Goal: Task Accomplishment & Management: Use online tool/utility

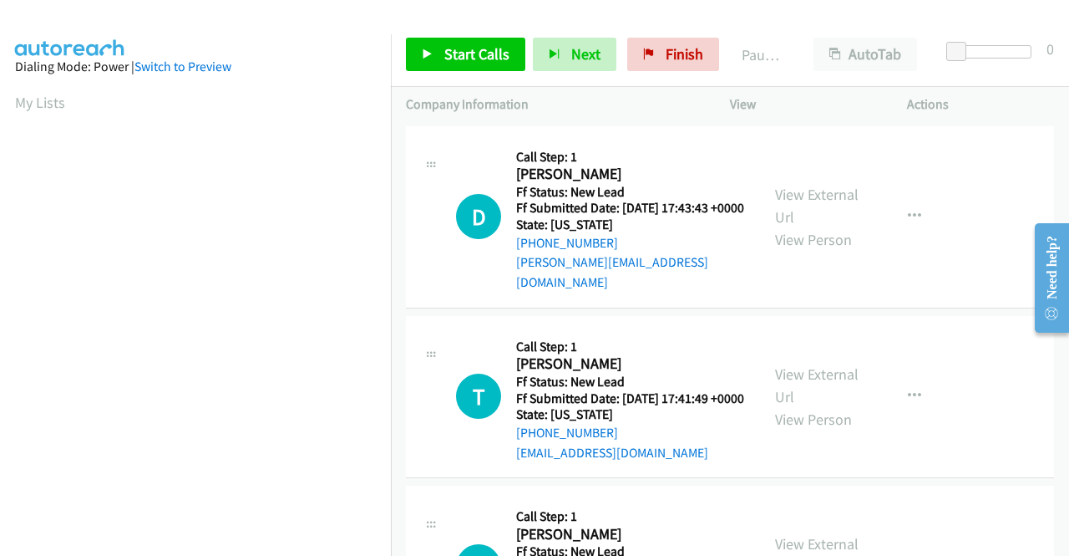
click at [495, 36] on div "Start Calls Pause Next Finish Paused AutoTab AutoTab 0" at bounding box center [730, 55] width 678 height 64
click at [443, 54] on link "Start Calls" at bounding box center [465, 54] width 119 height 33
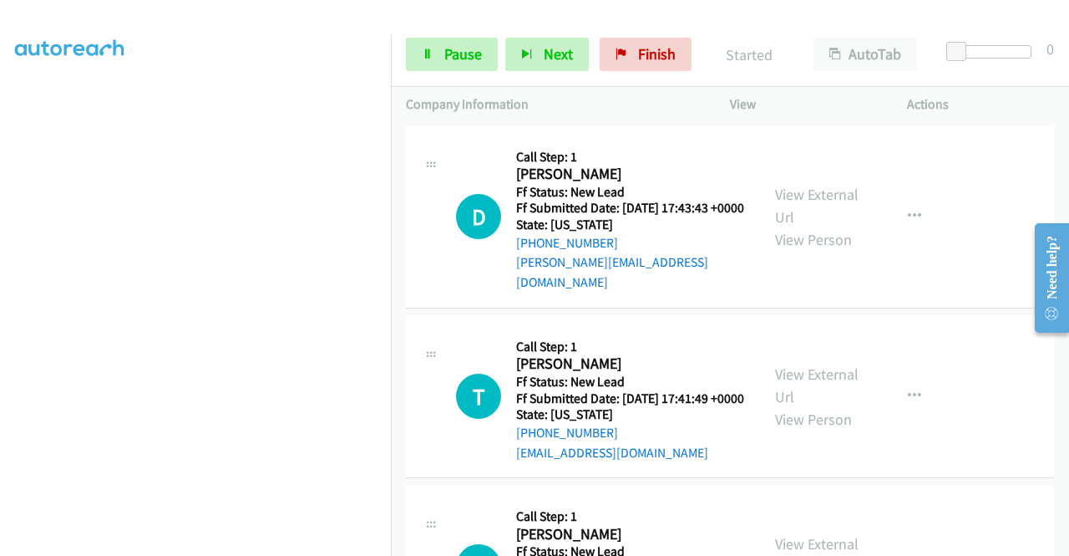
scroll to position [264, 0]
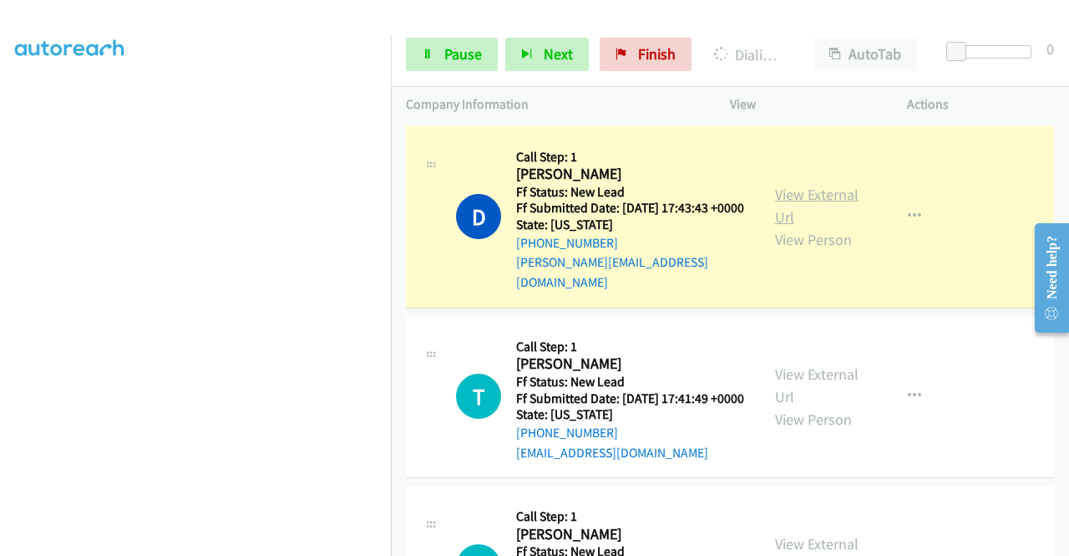
click at [795, 198] on link "View External Url" at bounding box center [817, 206] width 84 height 42
click at [446, 80] on div "Start Calls Pause Next Finish Dialing [PERSON_NAME] AutoTab AutoTab 0" at bounding box center [730, 55] width 678 height 64
click at [441, 50] on link "Pause" at bounding box center [452, 54] width 92 height 33
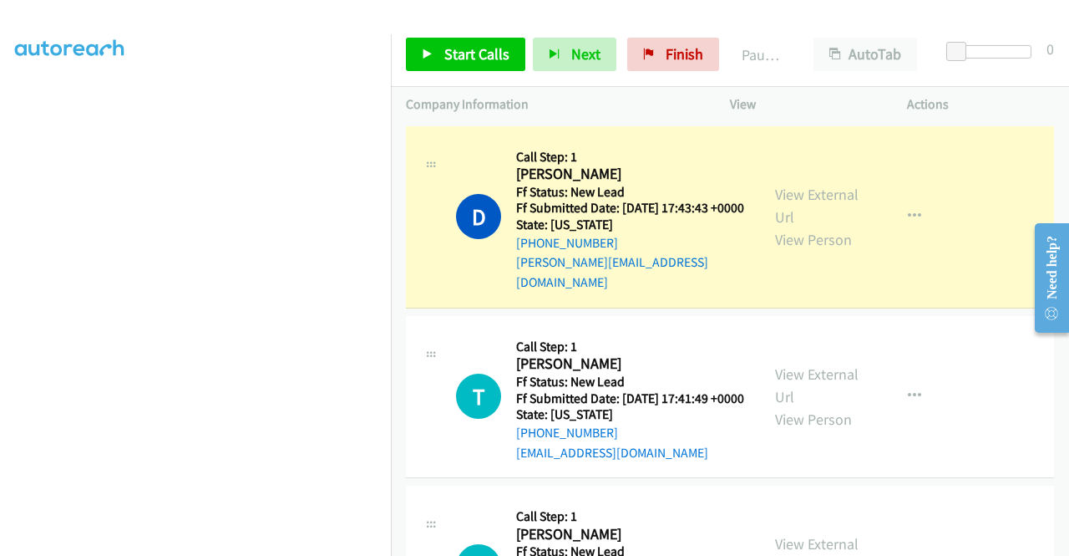
scroll to position [381, 0]
click at [0, 256] on aside "Dialing Mode: Power | Switch to Preview My Lists" at bounding box center [195, 127] width 391 height 925
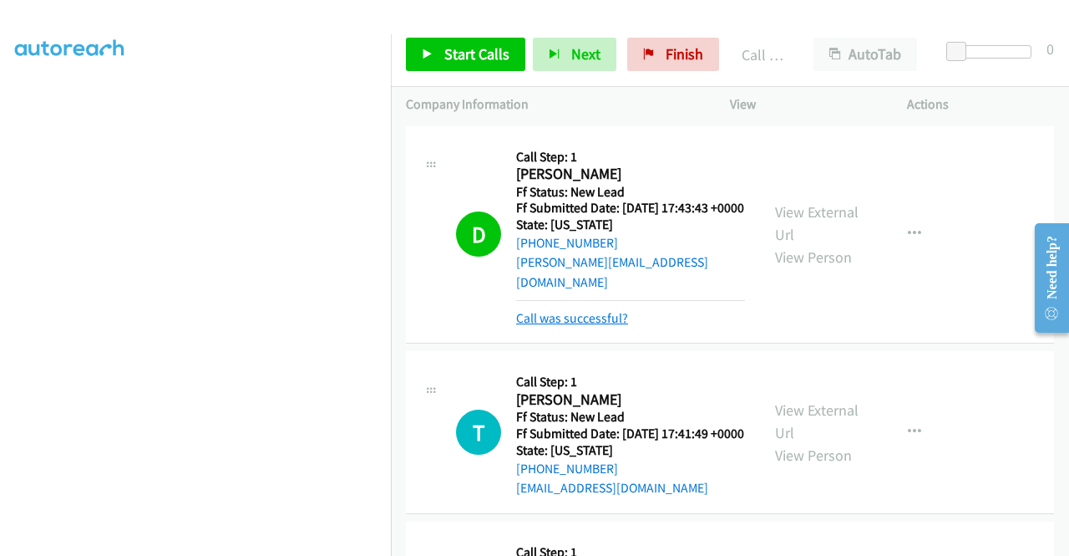
click at [581, 316] on link "Call was successful?" at bounding box center [572, 318] width 112 height 16
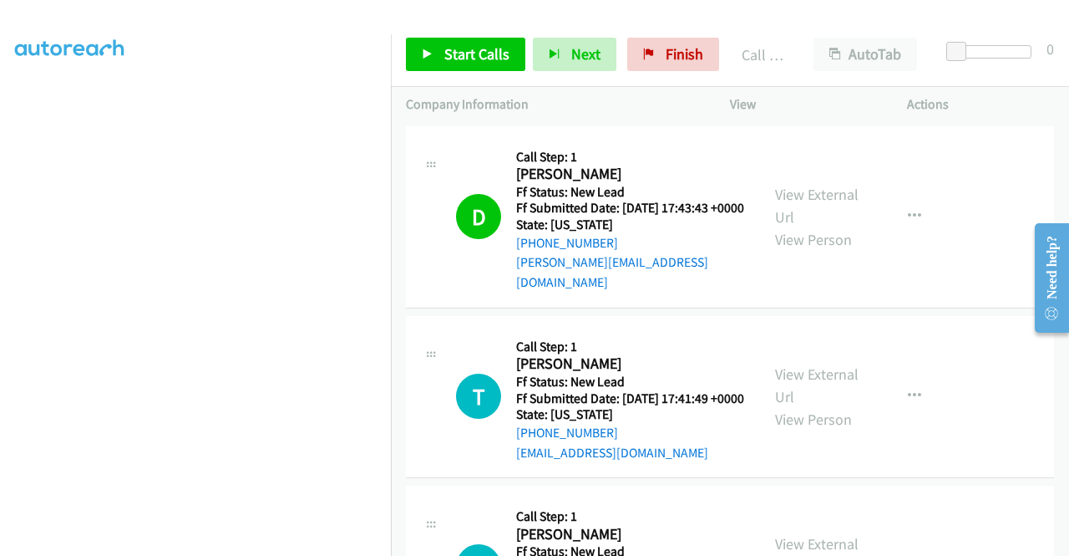
click at [465, 33] on div "Start Calls Pause Next Finish Call Completed AutoTab AutoTab 0" at bounding box center [730, 55] width 678 height 64
click at [439, 53] on link "Start Calls" at bounding box center [465, 54] width 119 height 33
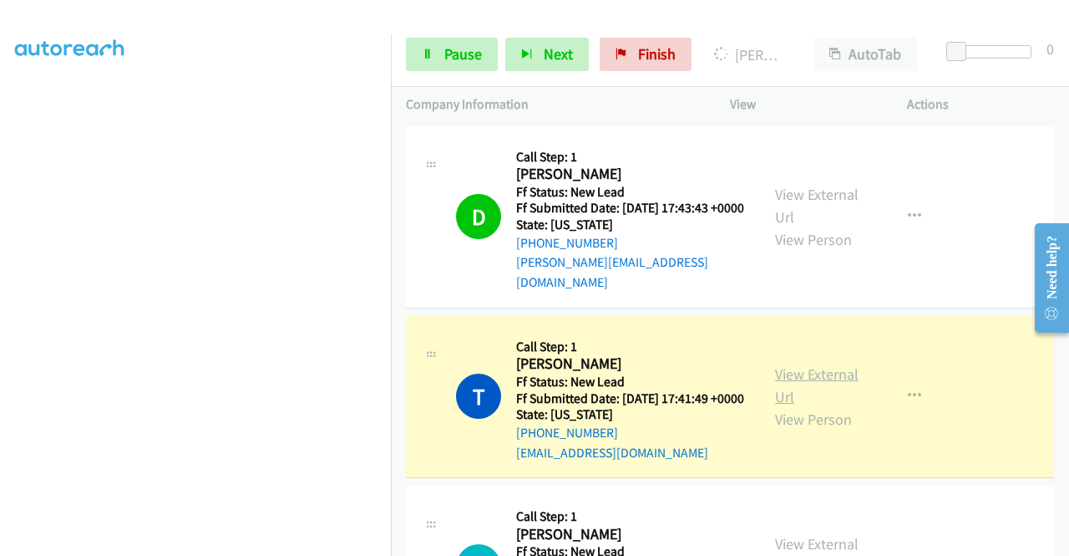
click at [786, 381] on link "View External Url" at bounding box center [817, 385] width 84 height 42
click at [0, 300] on aside "Dialing Mode: Power | Switch to Preview My Lists" at bounding box center [195, 127] width 391 height 925
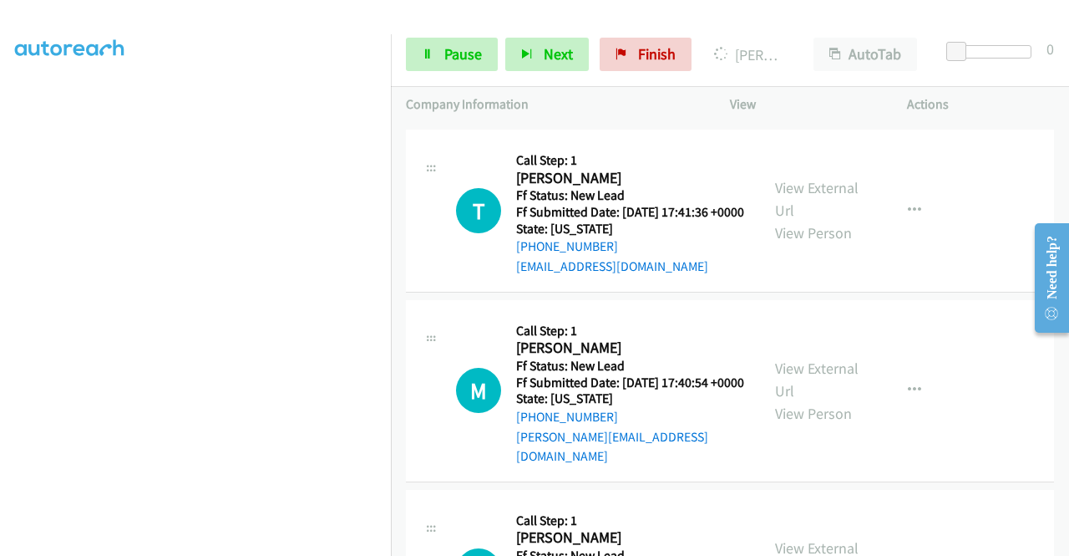
scroll to position [0, 0]
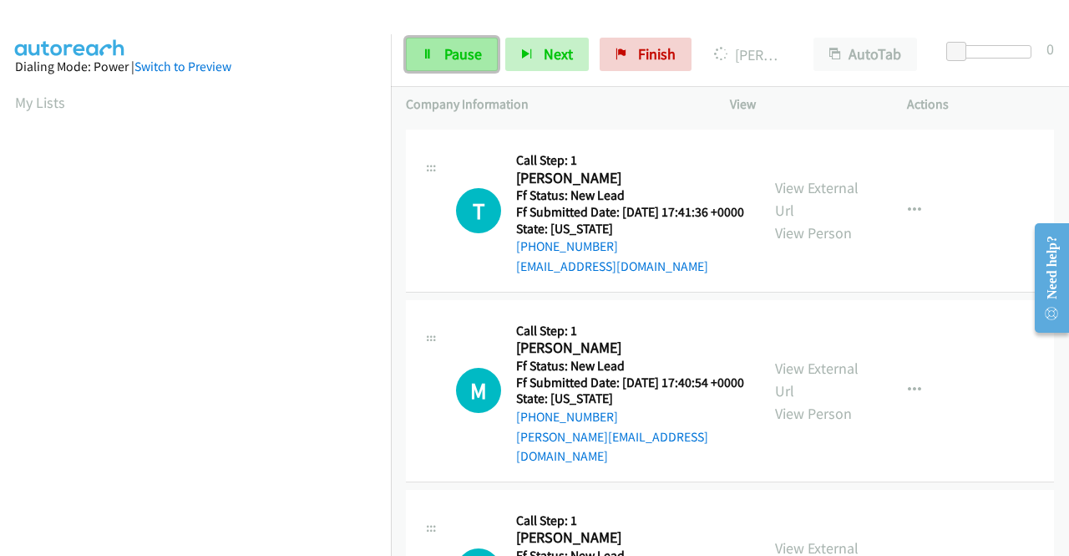
click at [469, 46] on span "Pause" at bounding box center [463, 53] width 38 height 19
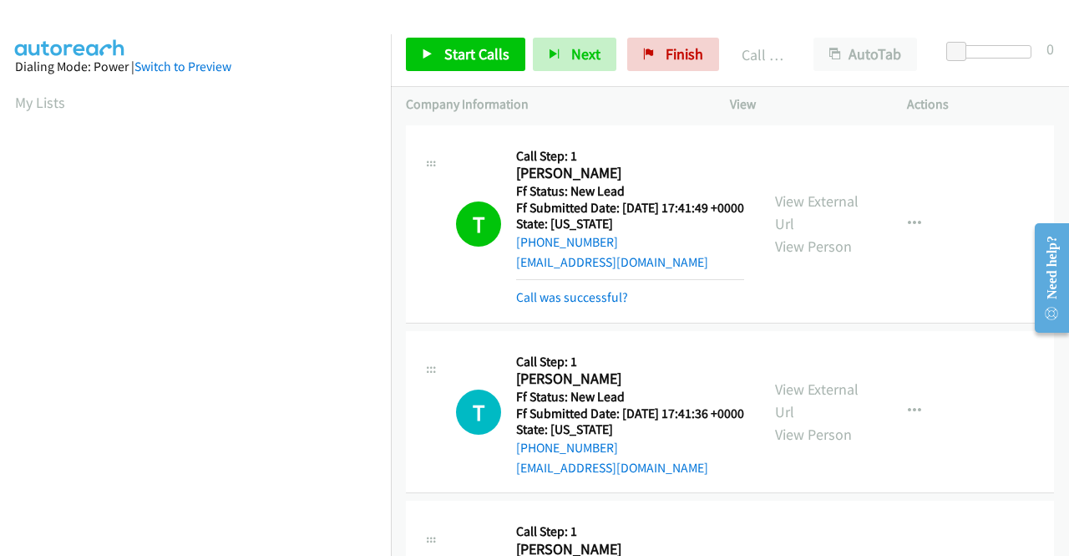
scroll to position [194, 0]
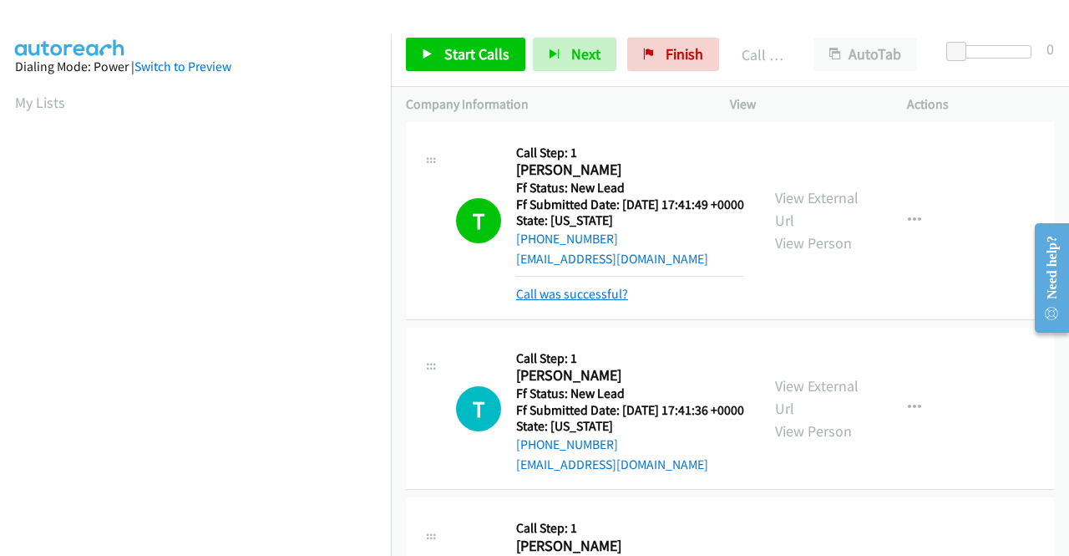
click at [564, 302] on link "Call was successful?" at bounding box center [572, 294] width 112 height 16
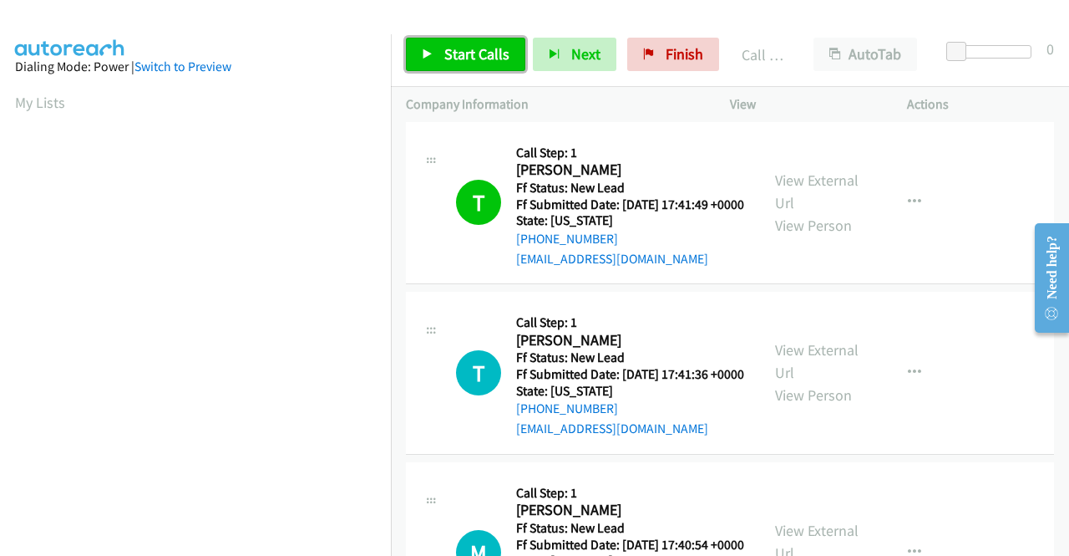
click at [464, 62] on span "Start Calls" at bounding box center [476, 53] width 65 height 19
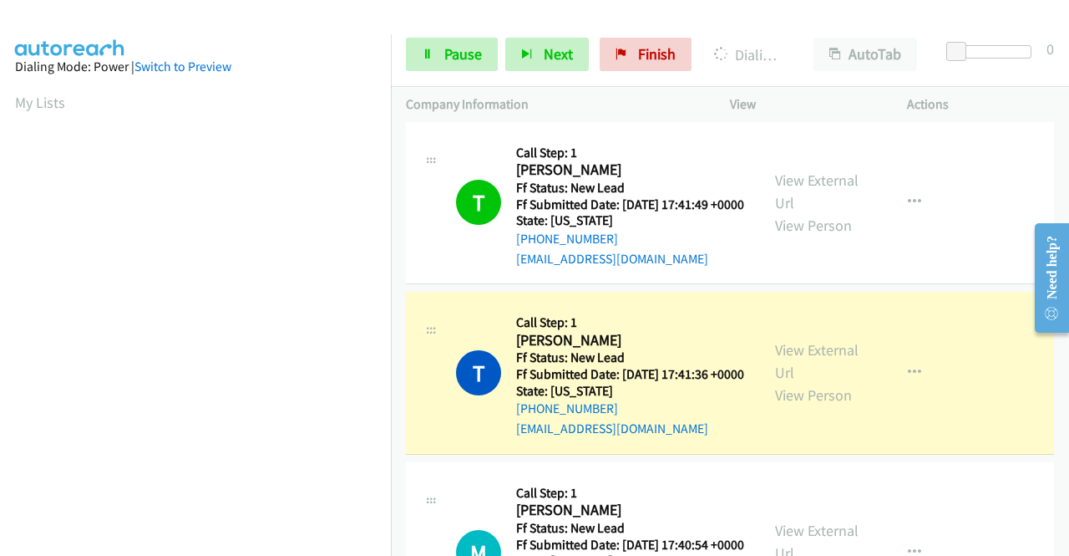
scroll to position [381, 0]
click at [0, 358] on aside "Dialing Mode: Power | Switch to Preview My Lists" at bounding box center [195, 127] width 391 height 925
click at [809, 377] on link "View External Url" at bounding box center [817, 361] width 84 height 42
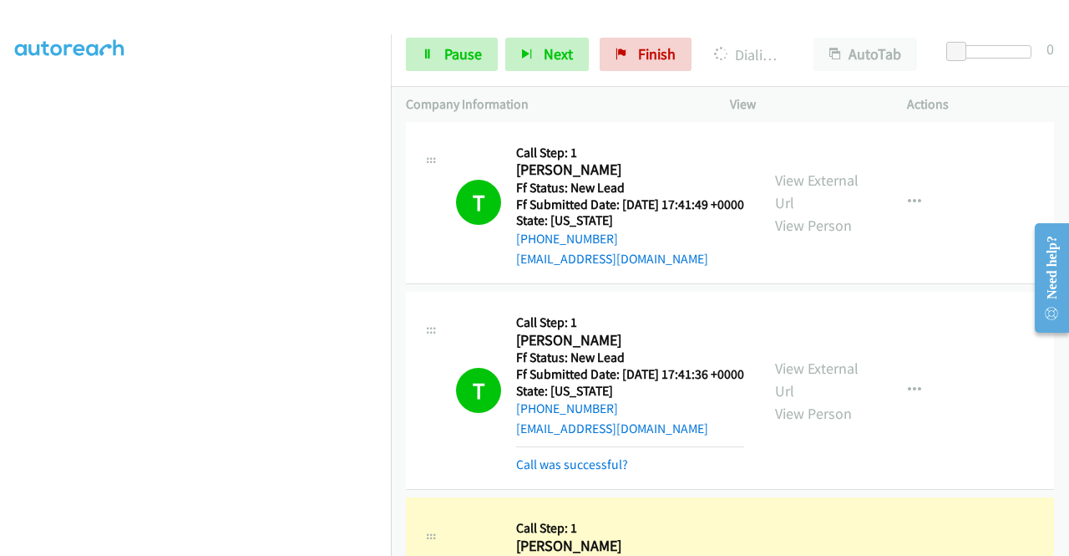
click at [0, 274] on aside "Dialing Mode: Power | Switch to Preview My Lists" at bounding box center [195, 127] width 391 height 925
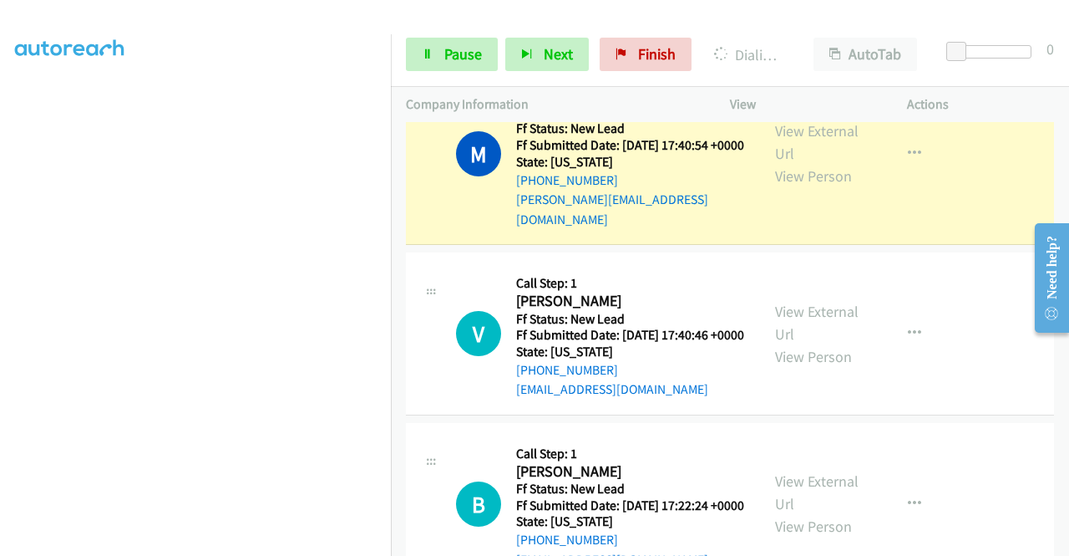
click at [0, 299] on aside "Dialing Mode: Power | Switch to Preview My Lists" at bounding box center [195, 127] width 391 height 925
click at [799, 158] on link "View External Url" at bounding box center [817, 142] width 84 height 42
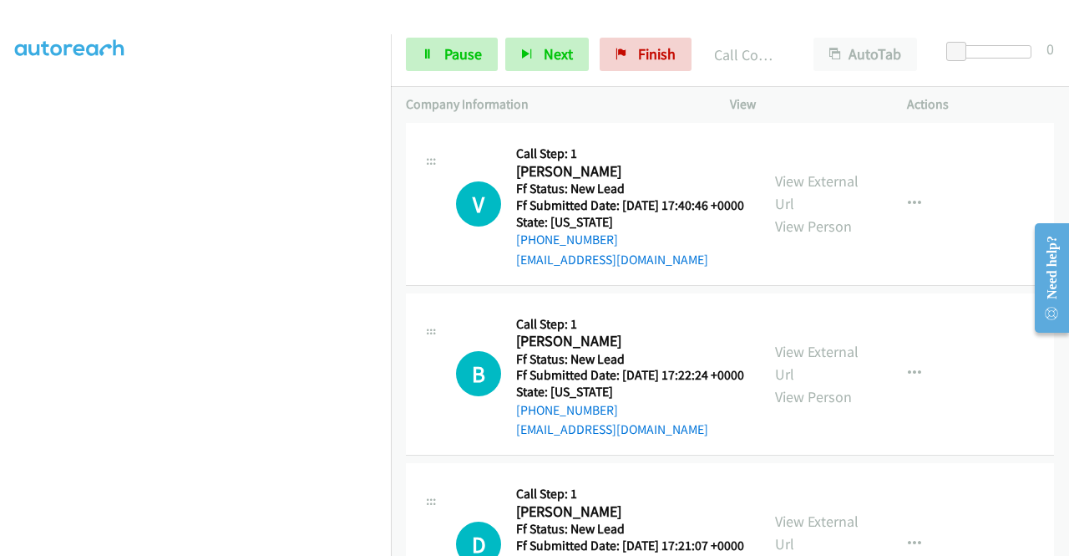
scroll to position [795, 0]
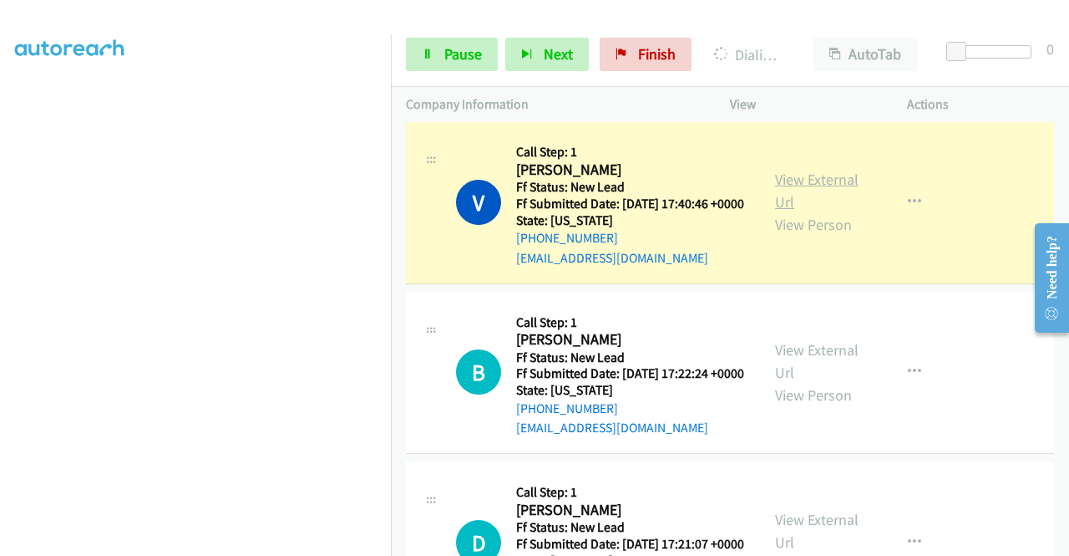
click at [804, 206] on link "View External Url" at bounding box center [817, 191] width 84 height 42
click at [397, 458] on td "B Callback Scheduled Call Step: 1 [PERSON_NAME] America/New_York Ff Status: New…" at bounding box center [730, 372] width 678 height 170
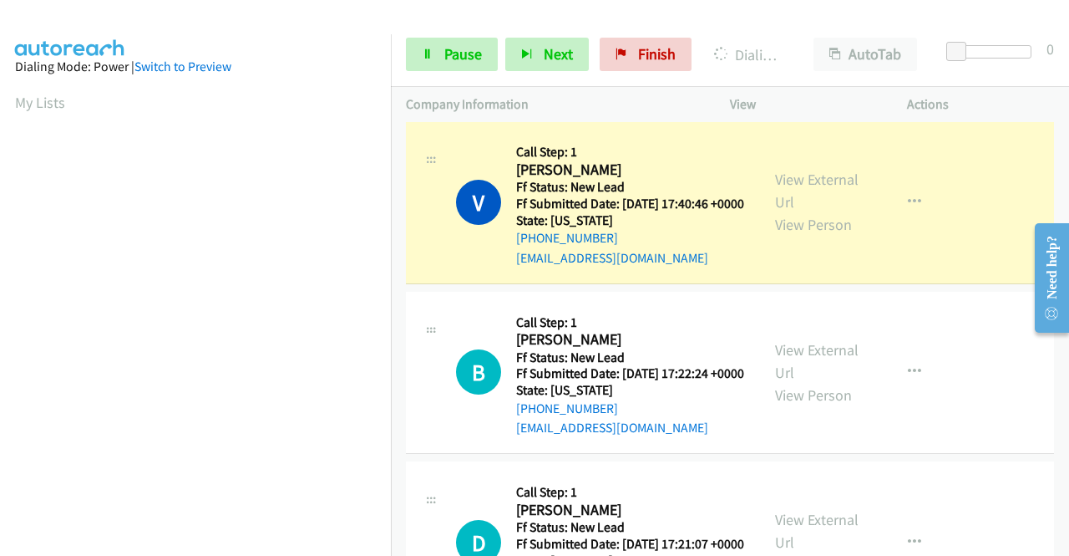
click at [397, 458] on td "B Callback Scheduled Call Step: 1 [PERSON_NAME] America/New_York Ff Status: New…" at bounding box center [730, 372] width 678 height 170
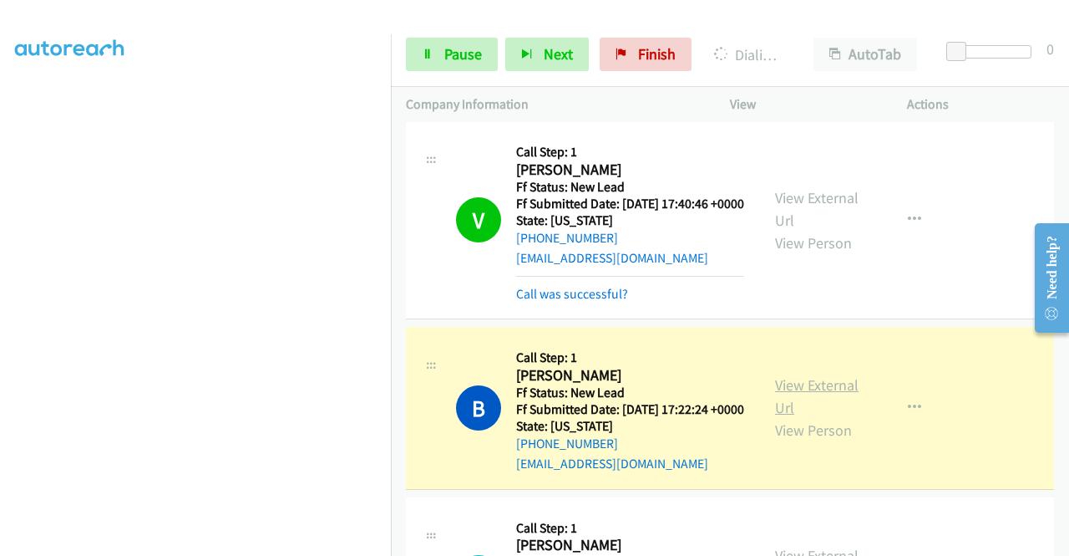
click at [810, 417] on link "View External Url" at bounding box center [817, 396] width 84 height 42
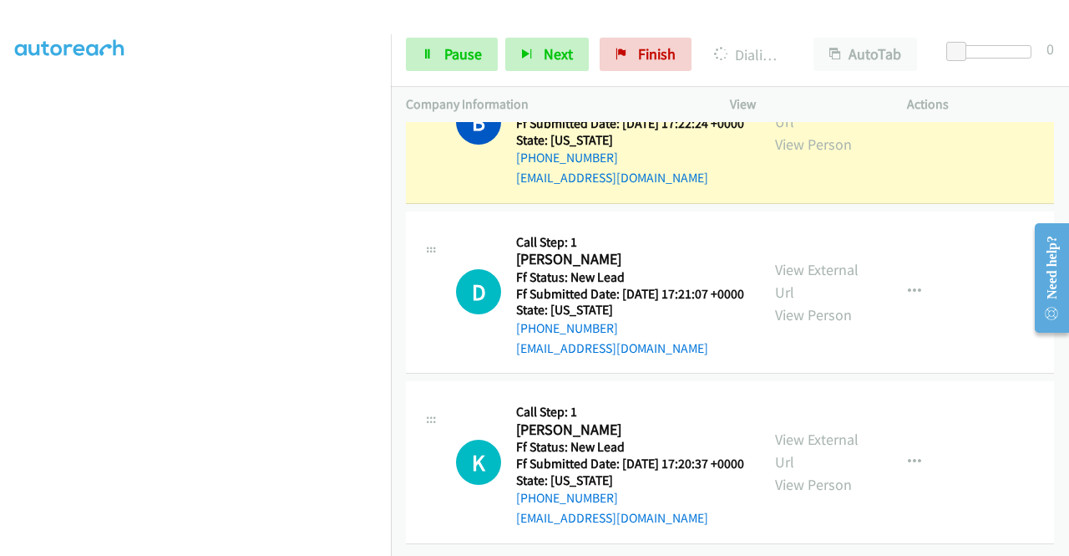
scroll to position [1183, 0]
click at [458, 53] on span "Pause" at bounding box center [463, 53] width 38 height 19
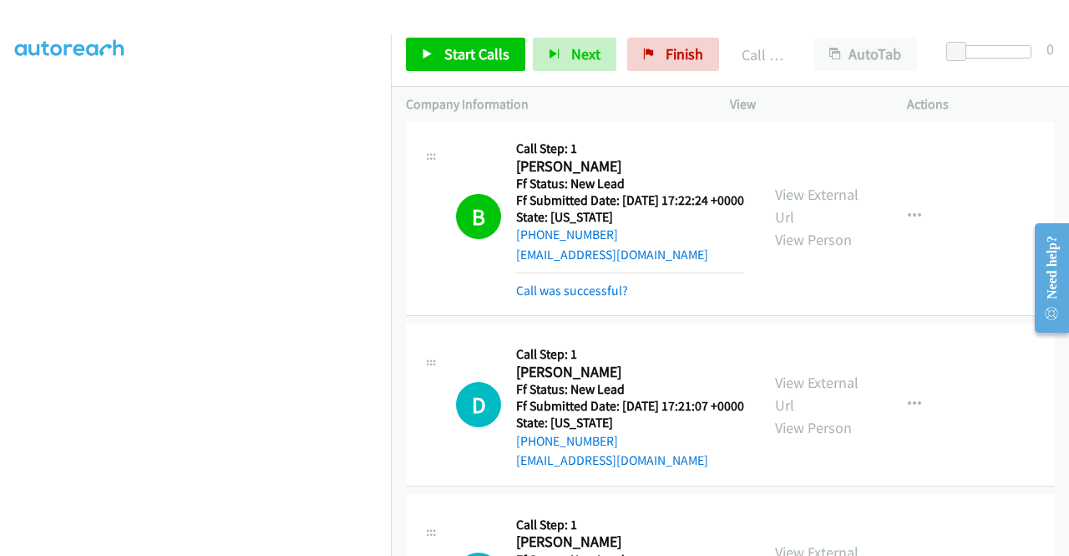
scroll to position [982, 0]
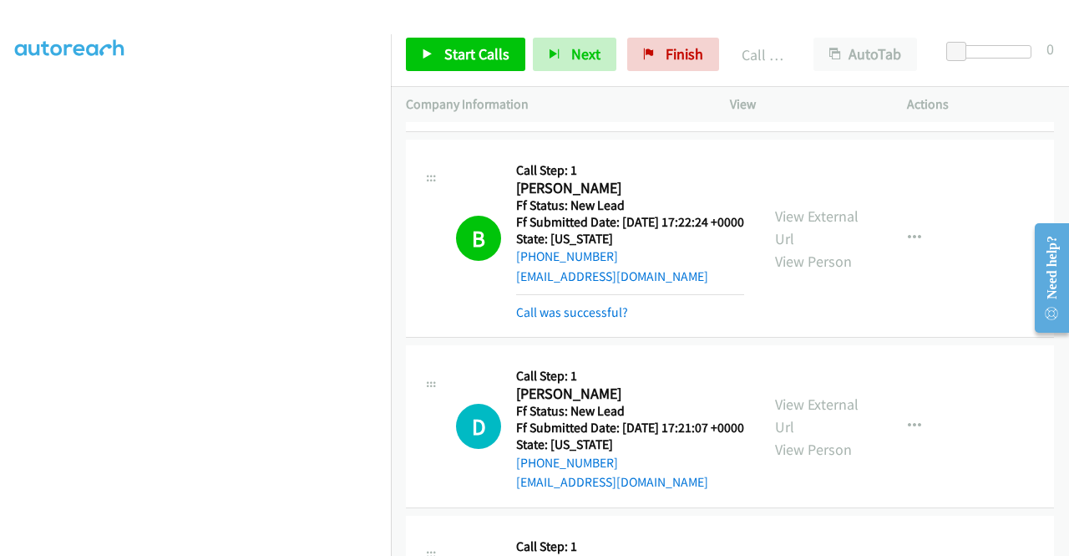
click at [575, 322] on div "Call was successful?" at bounding box center [630, 312] width 228 height 20
click at [596, 320] on link "Call was successful?" at bounding box center [572, 312] width 112 height 16
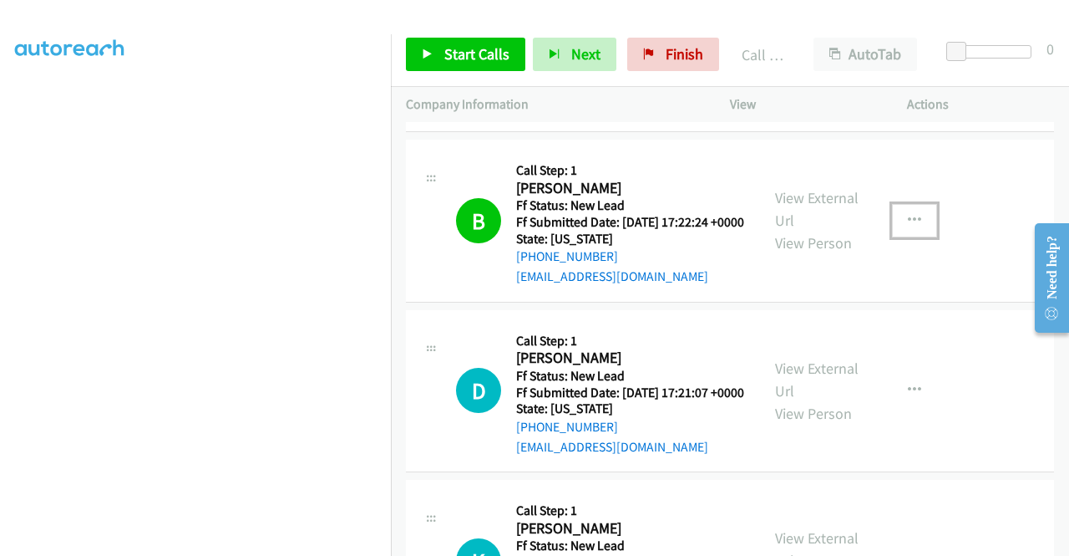
click at [895, 237] on button "button" at bounding box center [914, 220] width 45 height 33
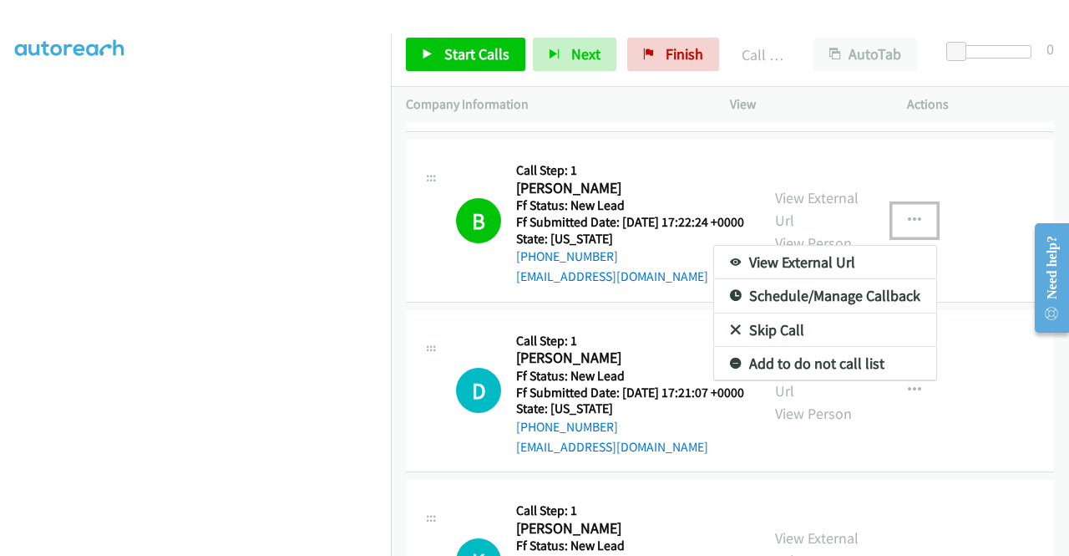
click at [718, 380] on link "Add to do not call list" at bounding box center [825, 363] width 222 height 33
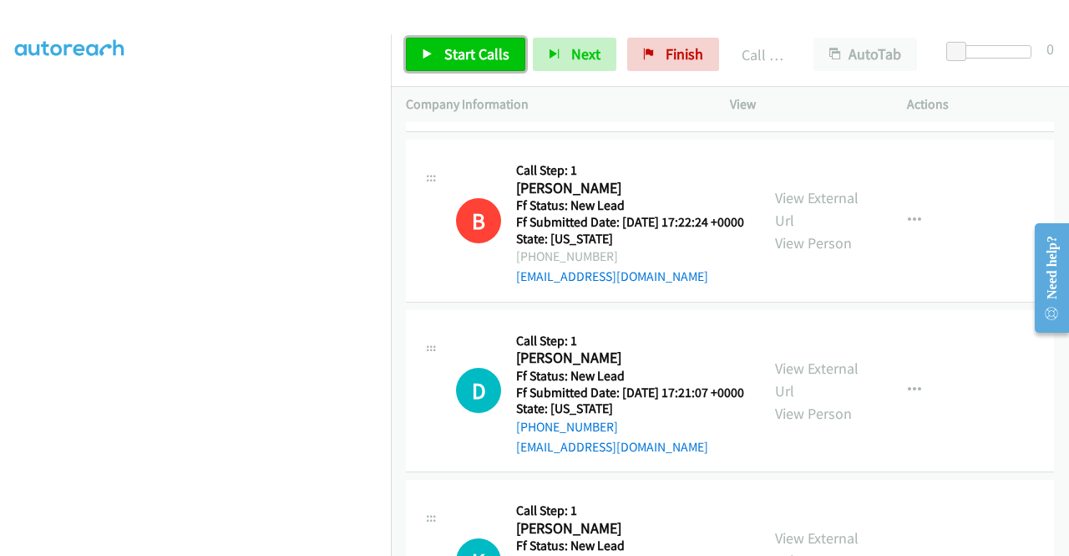
click at [515, 63] on link "Start Calls" at bounding box center [465, 54] width 119 height 33
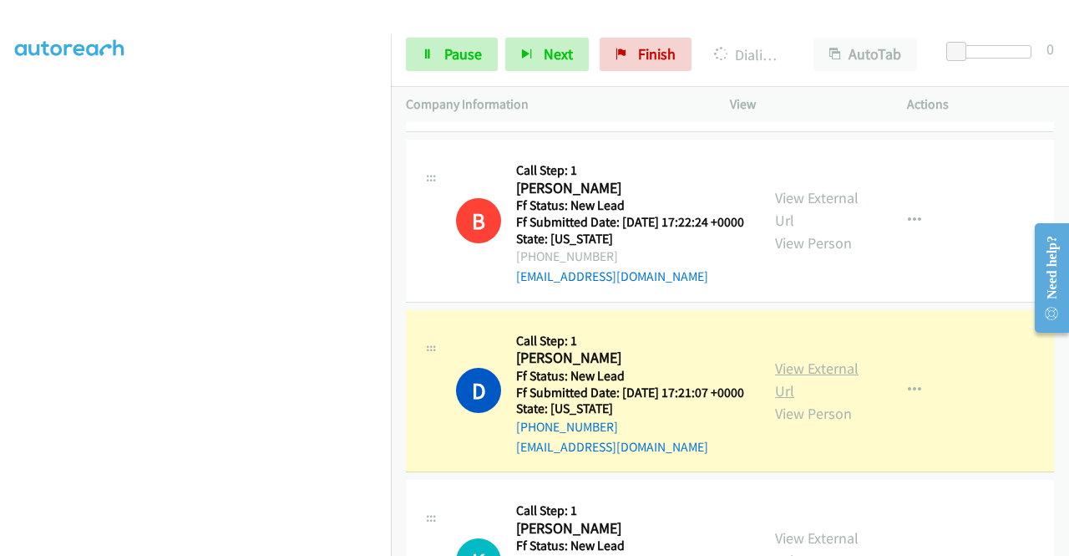
click at [820, 400] on link "View External Url" at bounding box center [817, 379] width 84 height 42
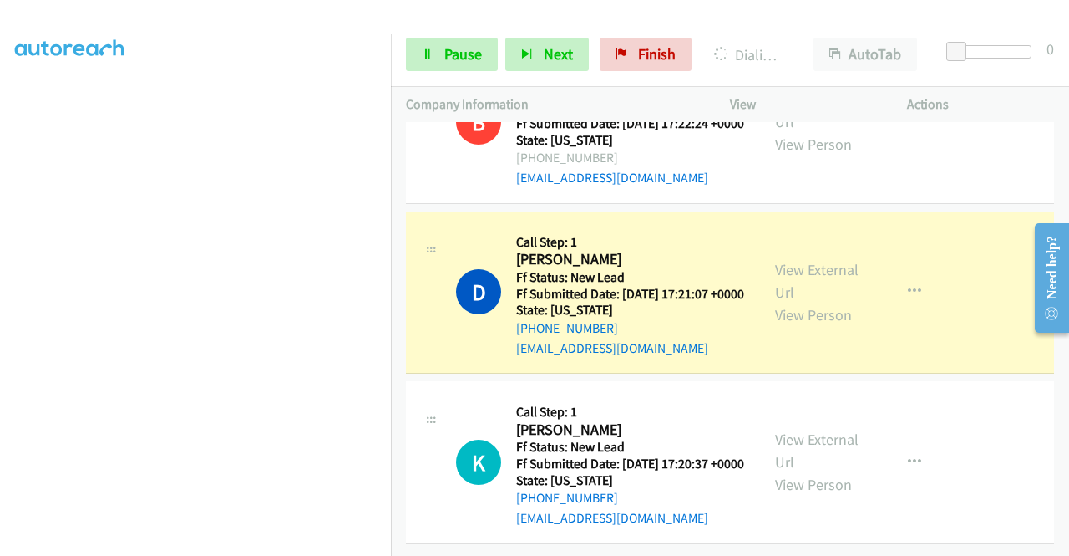
scroll to position [1183, 0]
click at [0, 178] on aside "Dialing Mode: Power | Switch to Preview My Lists" at bounding box center [195, 127] width 391 height 925
click at [230, 544] on section at bounding box center [195, 158] width 361 height 799
click at [0, 373] on aside "Dialing Mode: Power | Switch to Preview My Lists" at bounding box center [195, 496] width 391 height 925
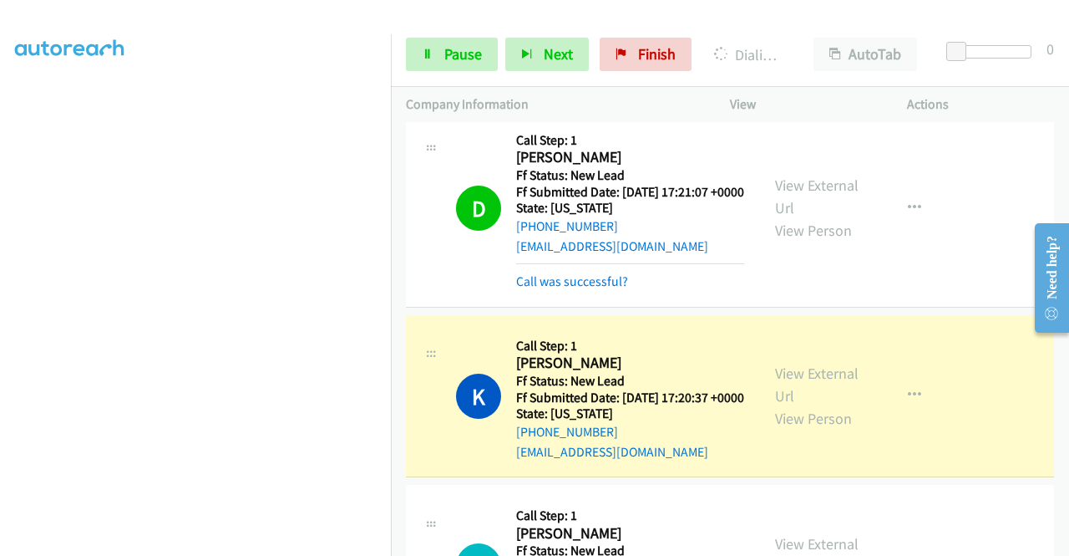
scroll to position [381, 0]
click at [820, 405] on link "View External Url" at bounding box center [817, 384] width 84 height 42
click at [466, 46] on span "Pause" at bounding box center [463, 53] width 38 height 19
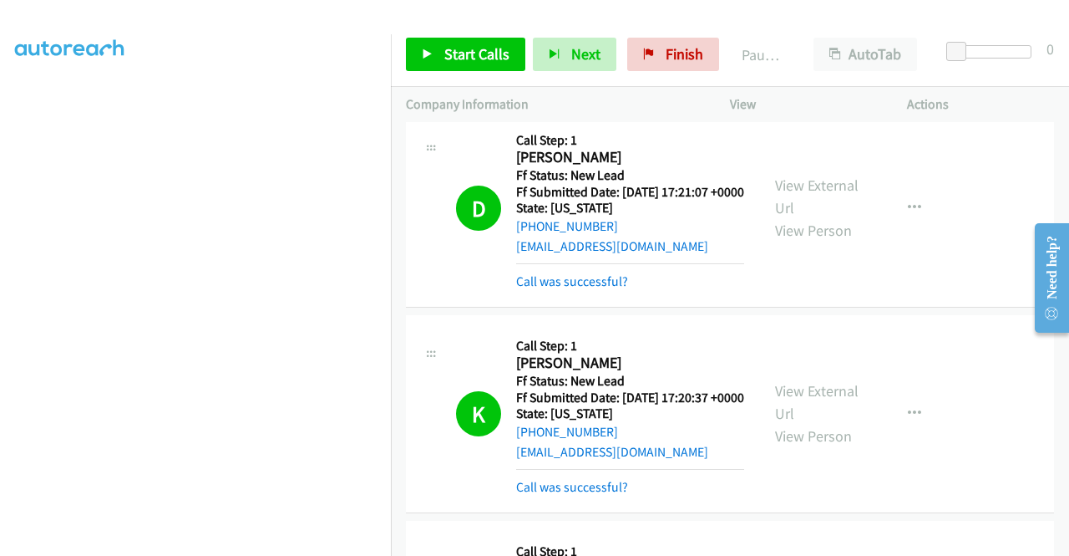
click at [468, 36] on div "Start Calls Pause Next Finish Paused AutoTab AutoTab 0" at bounding box center [730, 55] width 678 height 64
click at [458, 55] on span "Start Calls" at bounding box center [476, 53] width 65 height 19
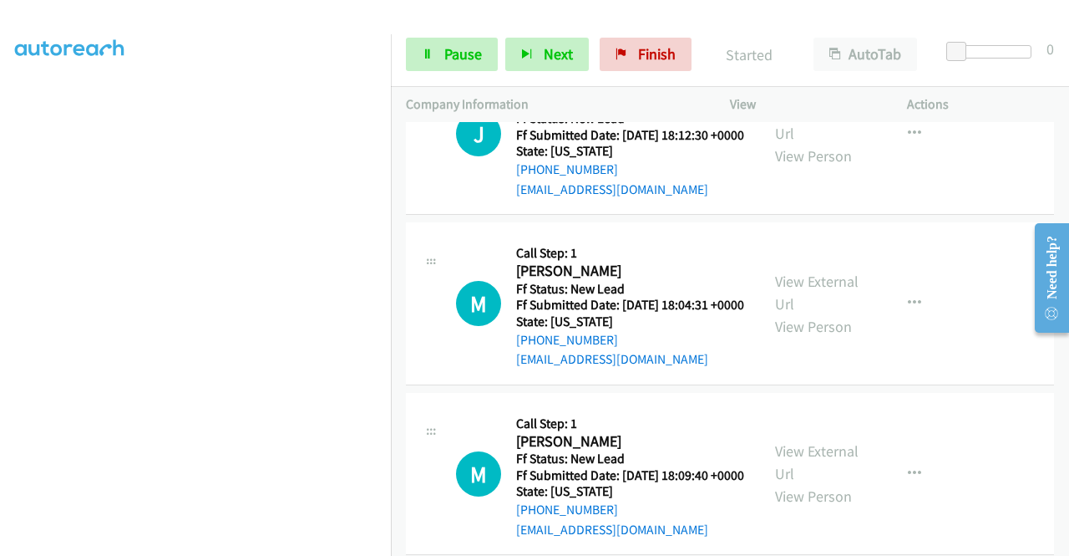
scroll to position [1695, 0]
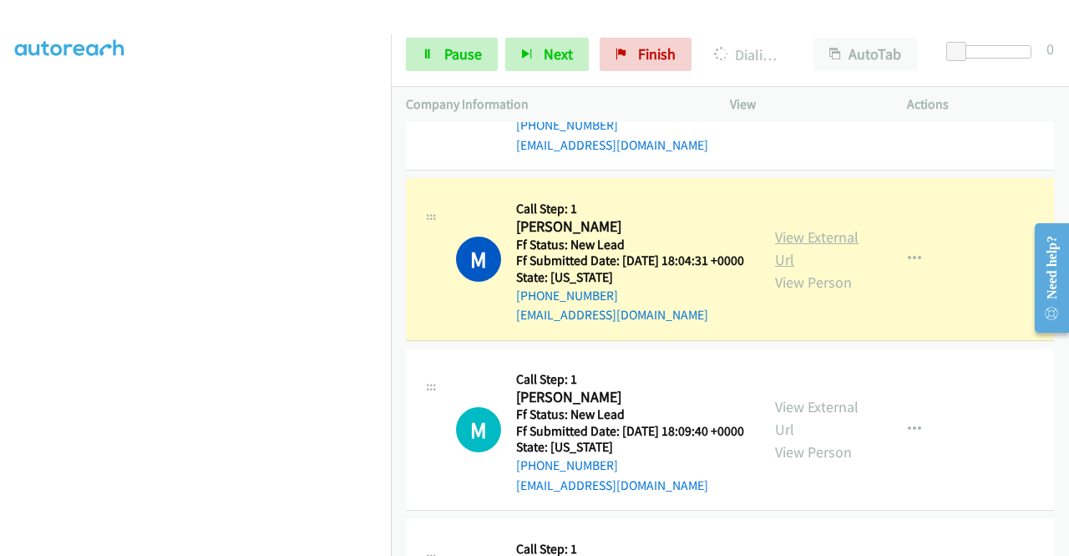
click at [799, 269] on link "View External Url" at bounding box center [817, 248] width 84 height 42
click at [0, 296] on aside "Dialing Mode: Power | Switch to Preview My Lists" at bounding box center [195, 127] width 391 height 925
click at [438, 41] on link "Pause" at bounding box center [452, 54] width 92 height 33
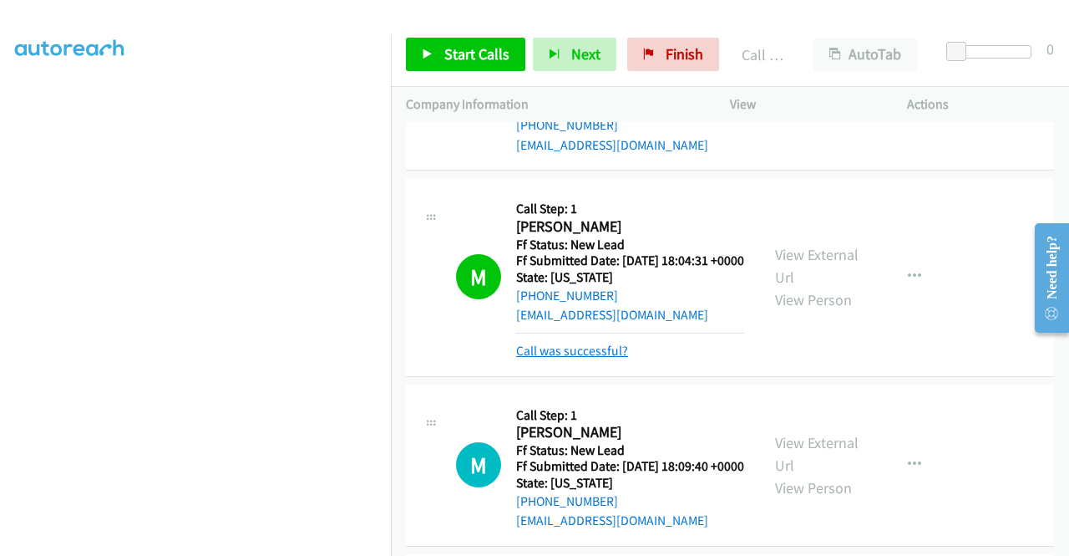
click at [566, 358] on link "Call was successful?" at bounding box center [572, 351] width 112 height 16
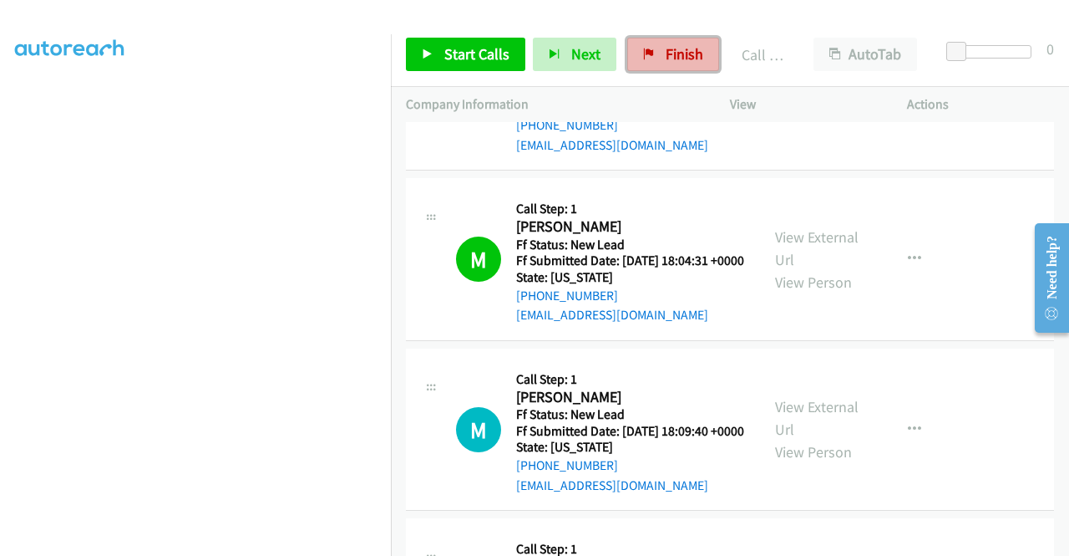
click at [677, 49] on span "Finish" at bounding box center [685, 53] width 38 height 19
